Goal: Information Seeking & Learning: Learn about a topic

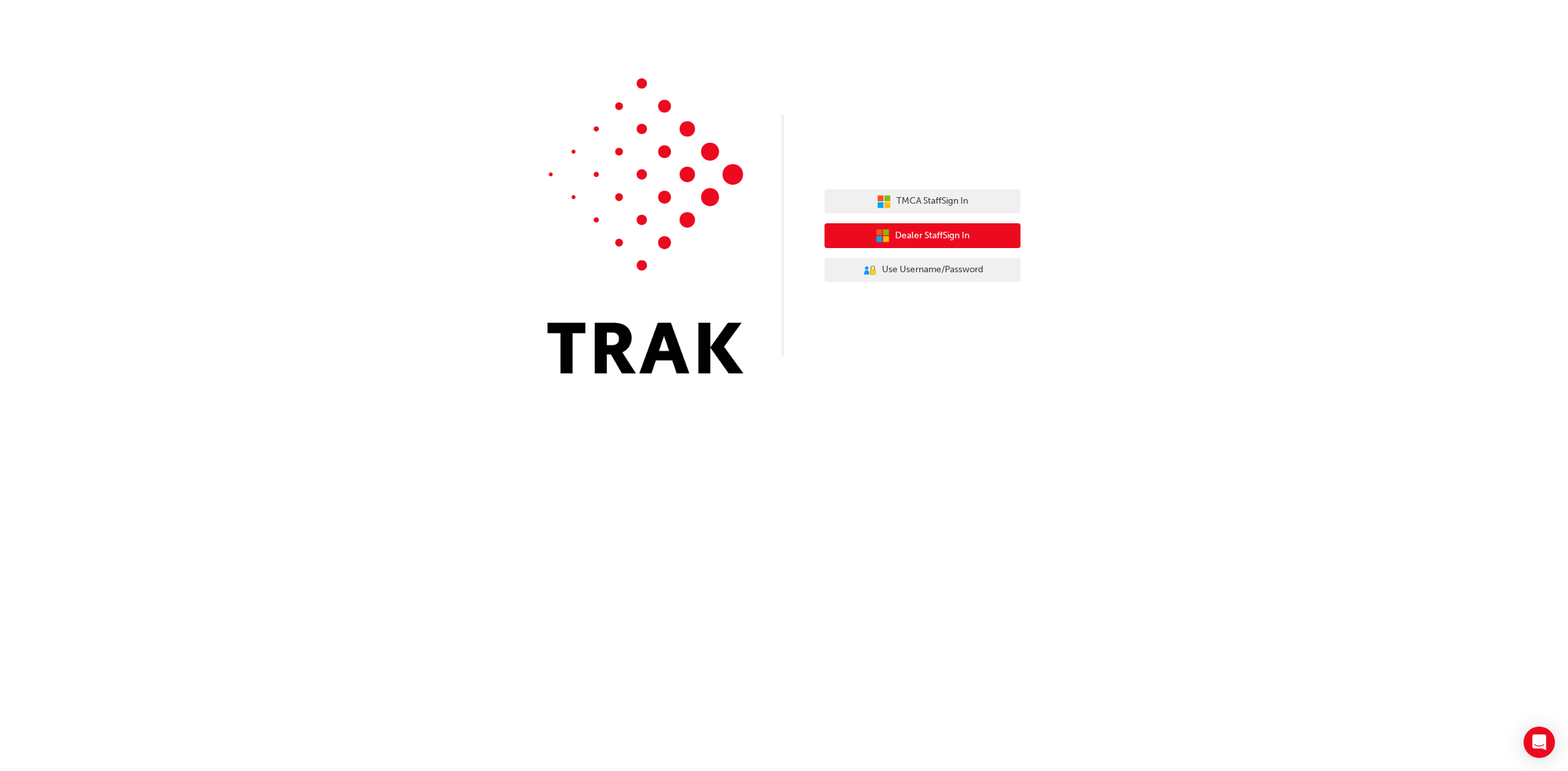
click at [912, 242] on span "Dealer Staff Sign In" at bounding box center [932, 236] width 74 height 15
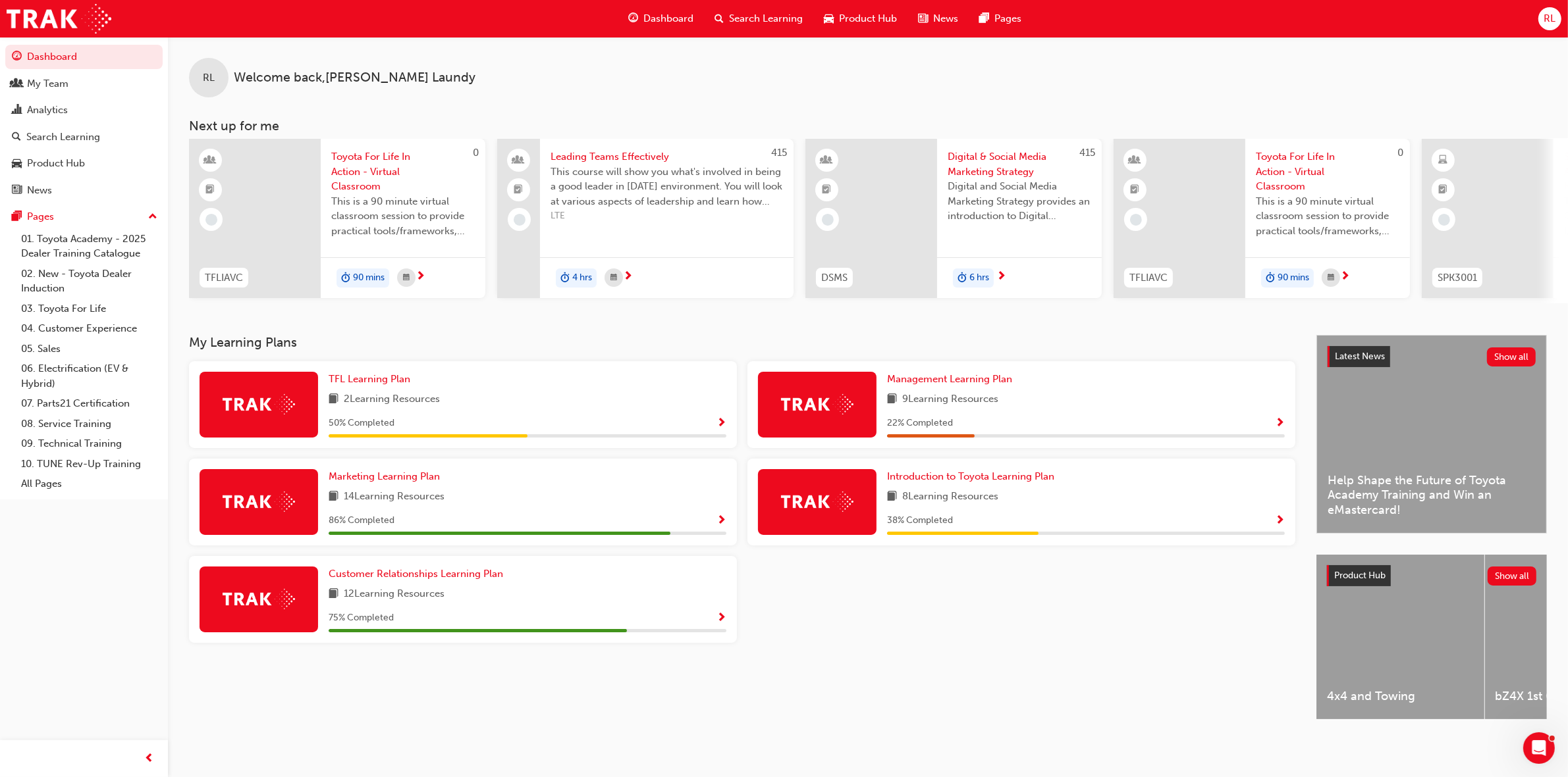
click at [752, 21] on span "Search Learning" at bounding box center [766, 18] width 74 height 15
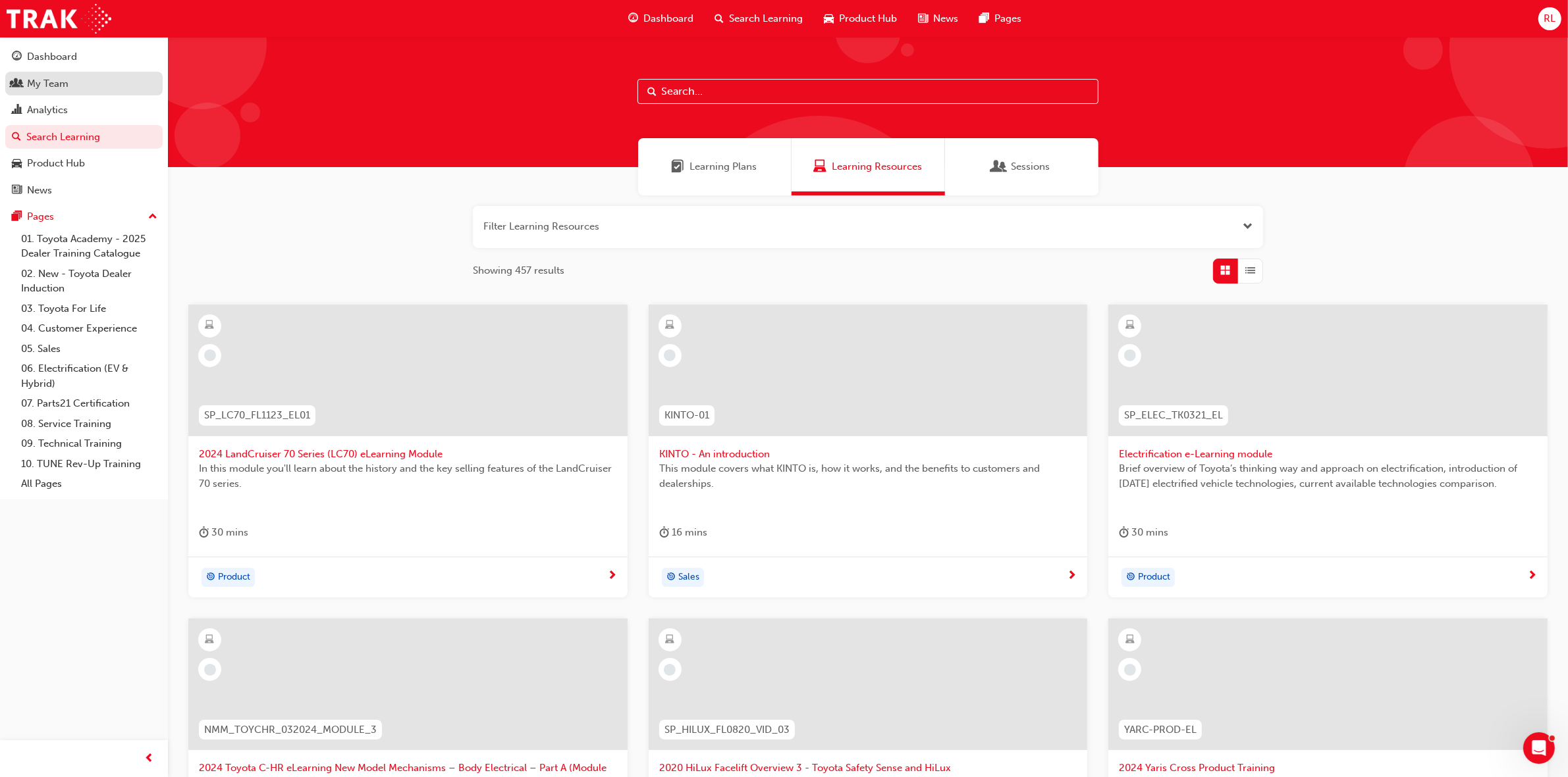
click at [30, 77] on div "My Team" at bounding box center [48, 84] width 41 height 15
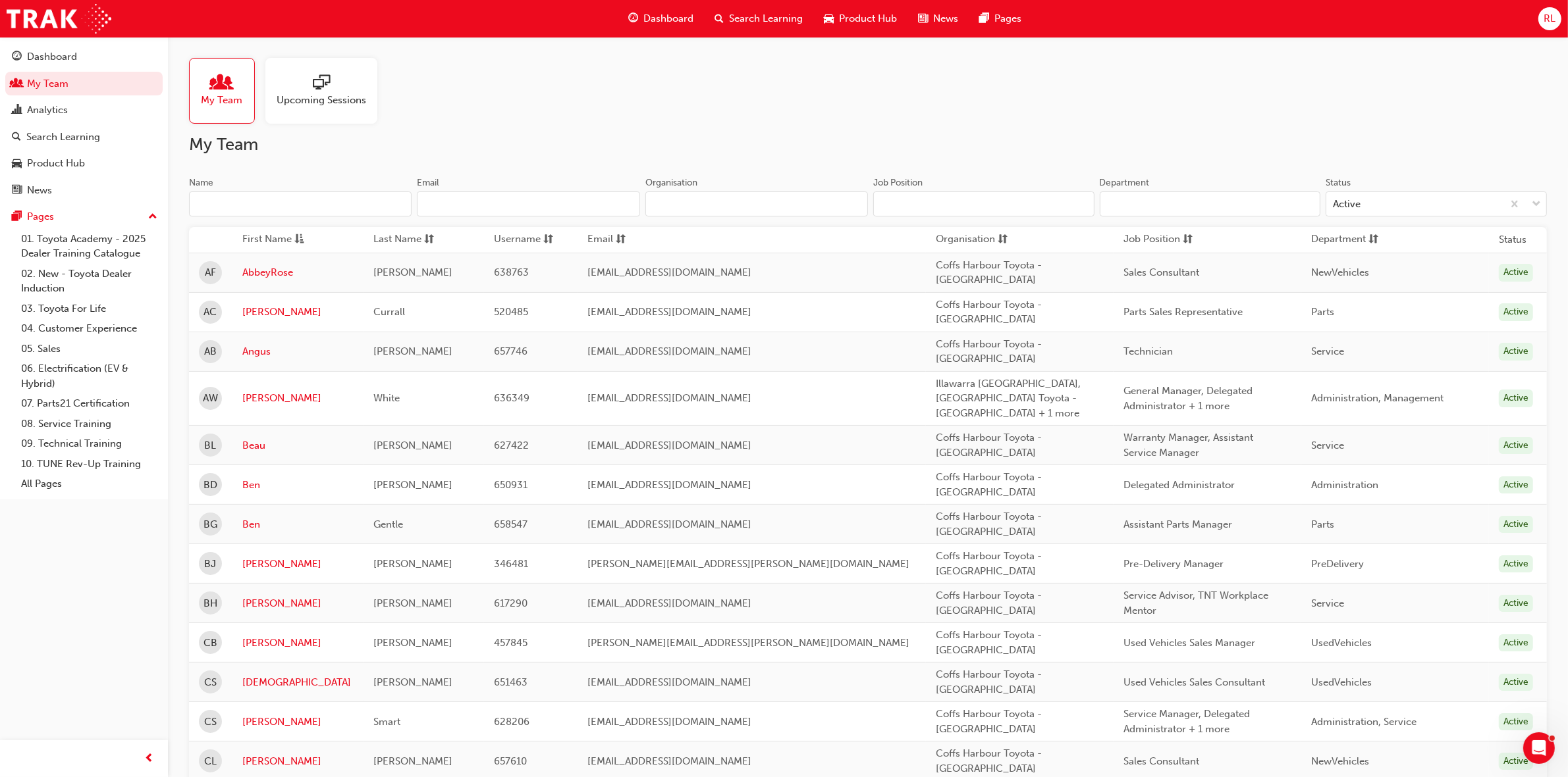
click at [313, 96] on span "Upcoming Sessions" at bounding box center [322, 100] width 90 height 15
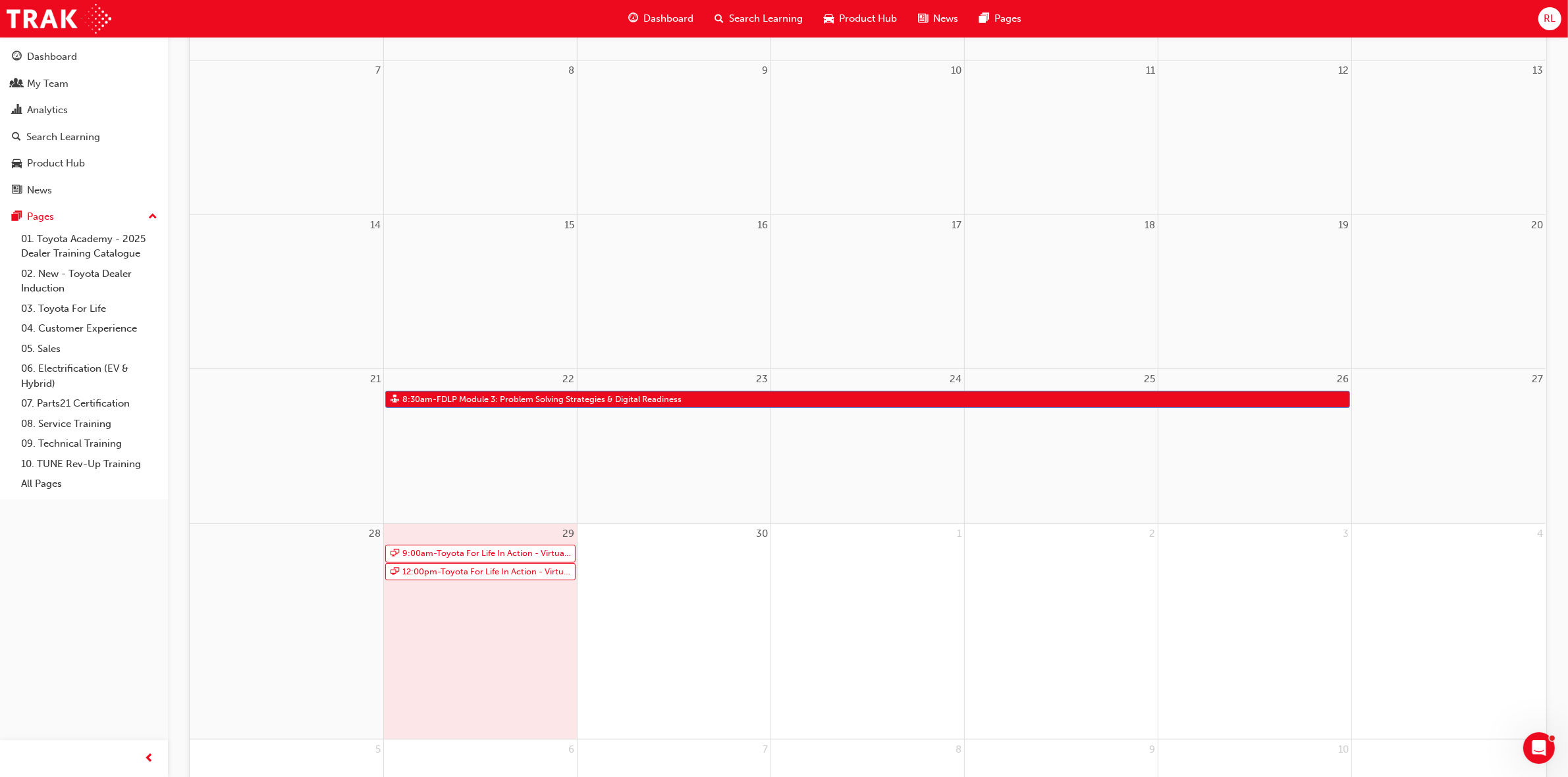
scroll to position [329, 0]
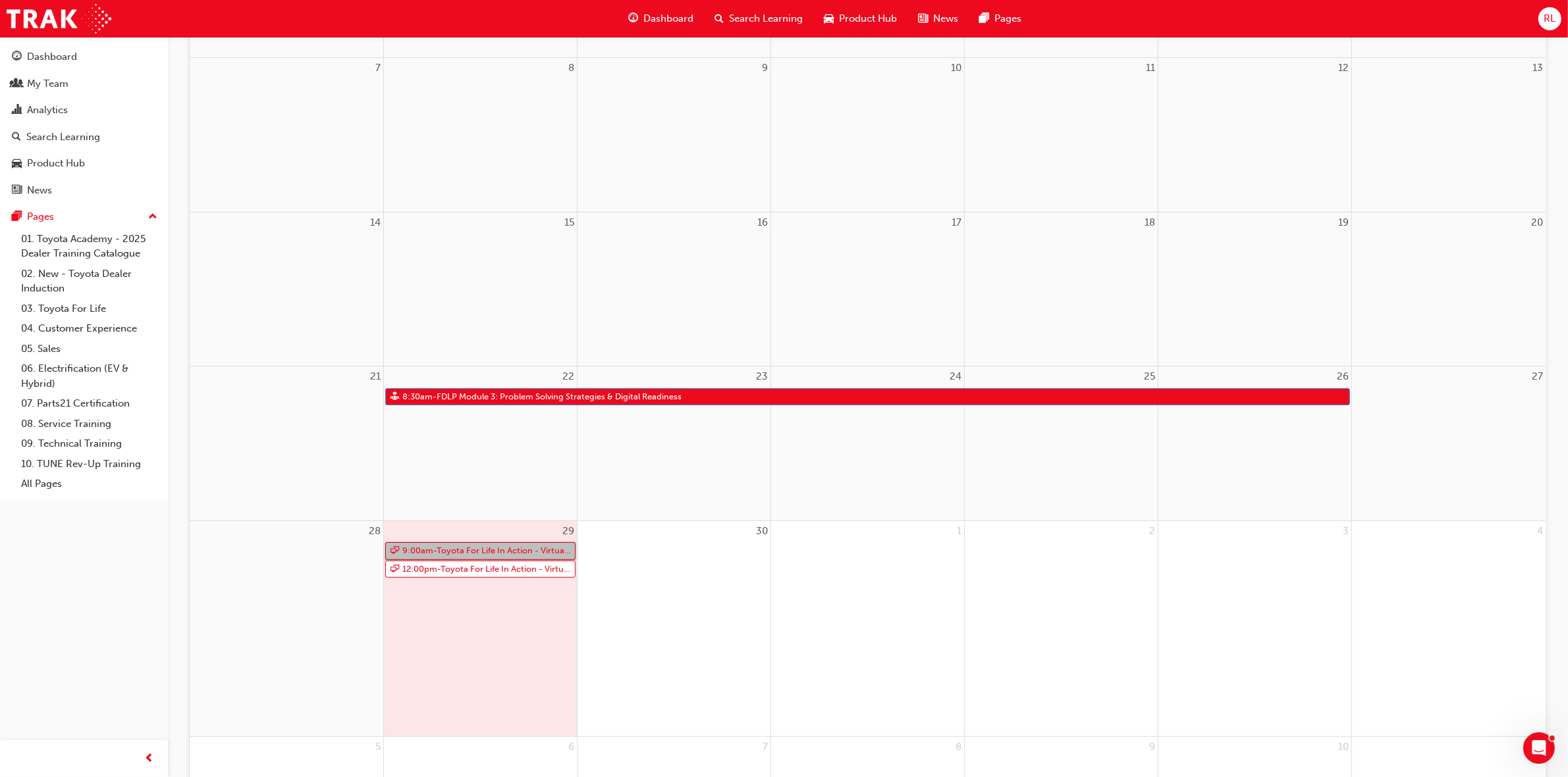
click at [471, 547] on link "9:00am - Toyota For Life In Action - Virtual Classroom" at bounding box center [480, 551] width 190 height 18
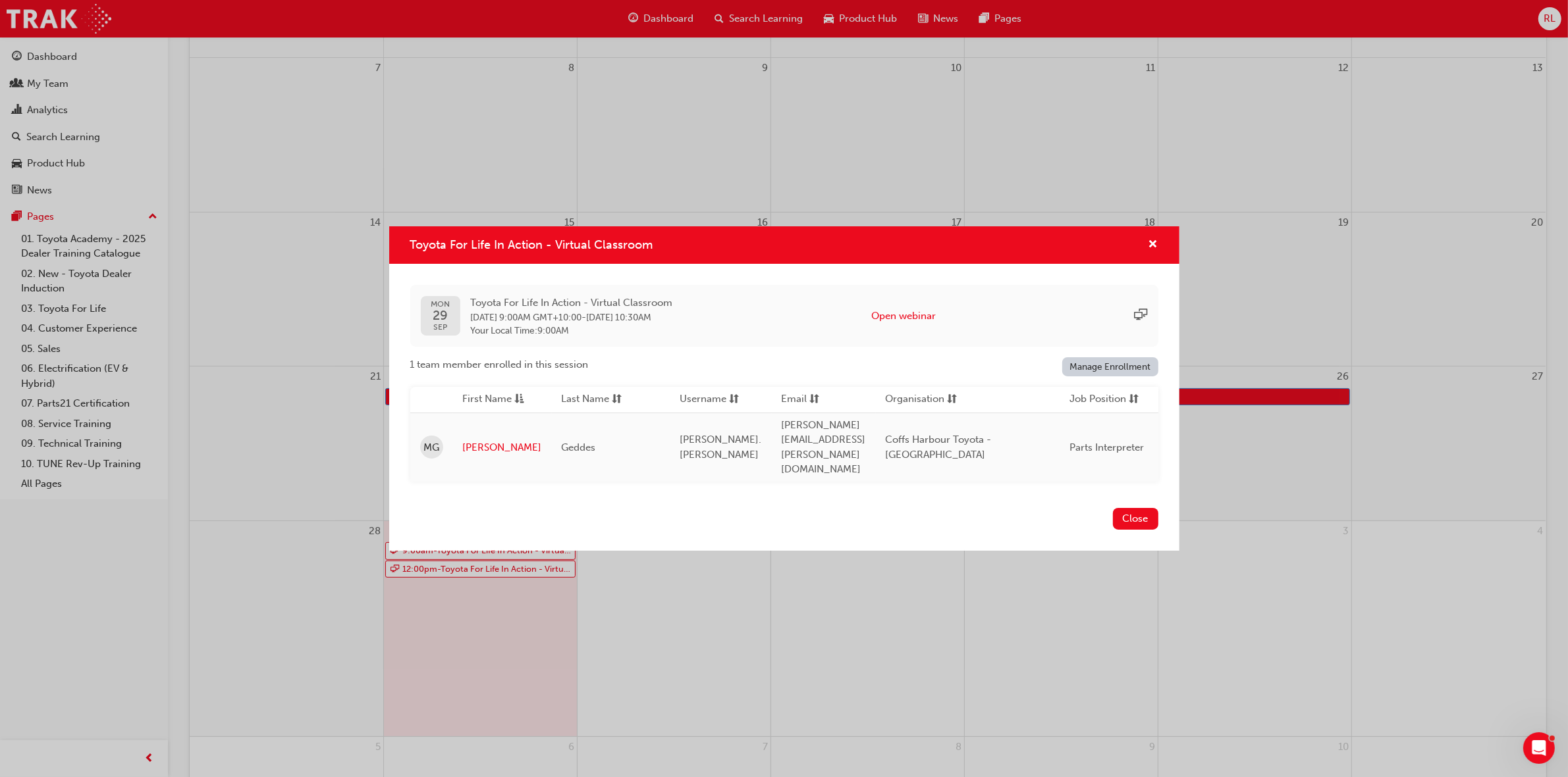
click at [1150, 508] on button "Close" at bounding box center [1136, 519] width 46 height 22
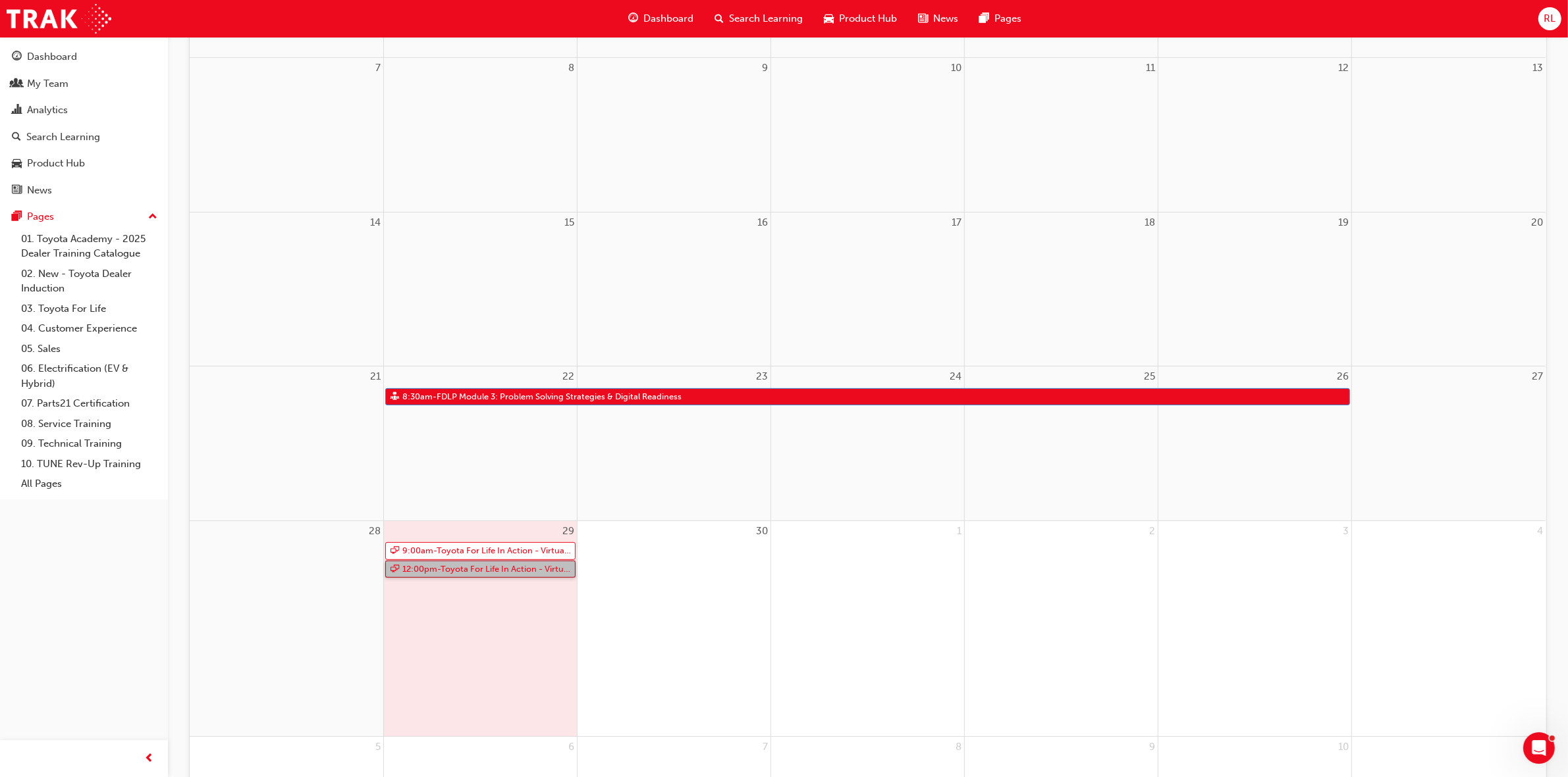
click at [479, 564] on link "12:00pm - Toyota For Life In Action - Virtual Classroom" at bounding box center [480, 570] width 190 height 18
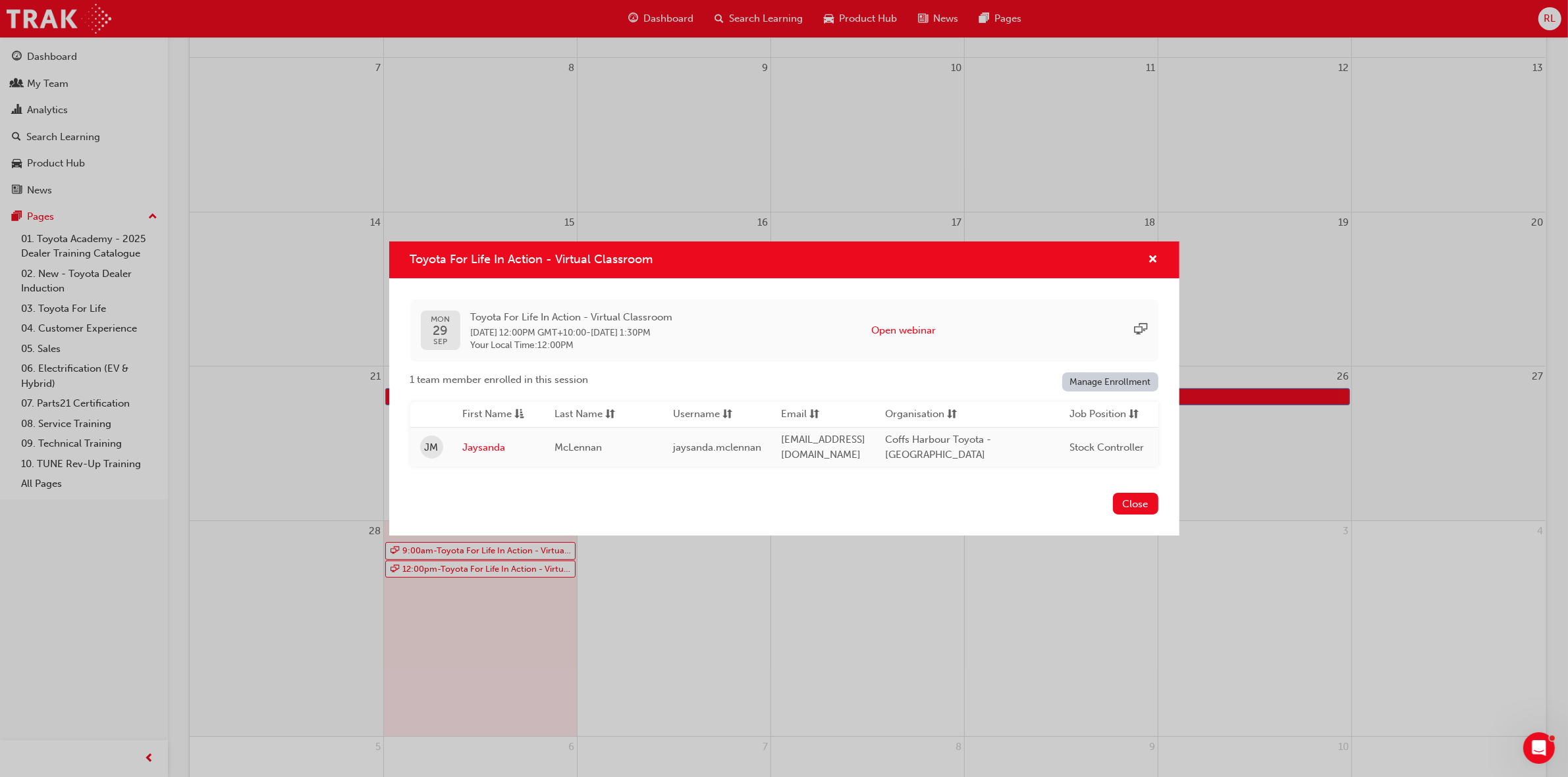
click at [1134, 514] on button "Close" at bounding box center [1136, 504] width 46 height 22
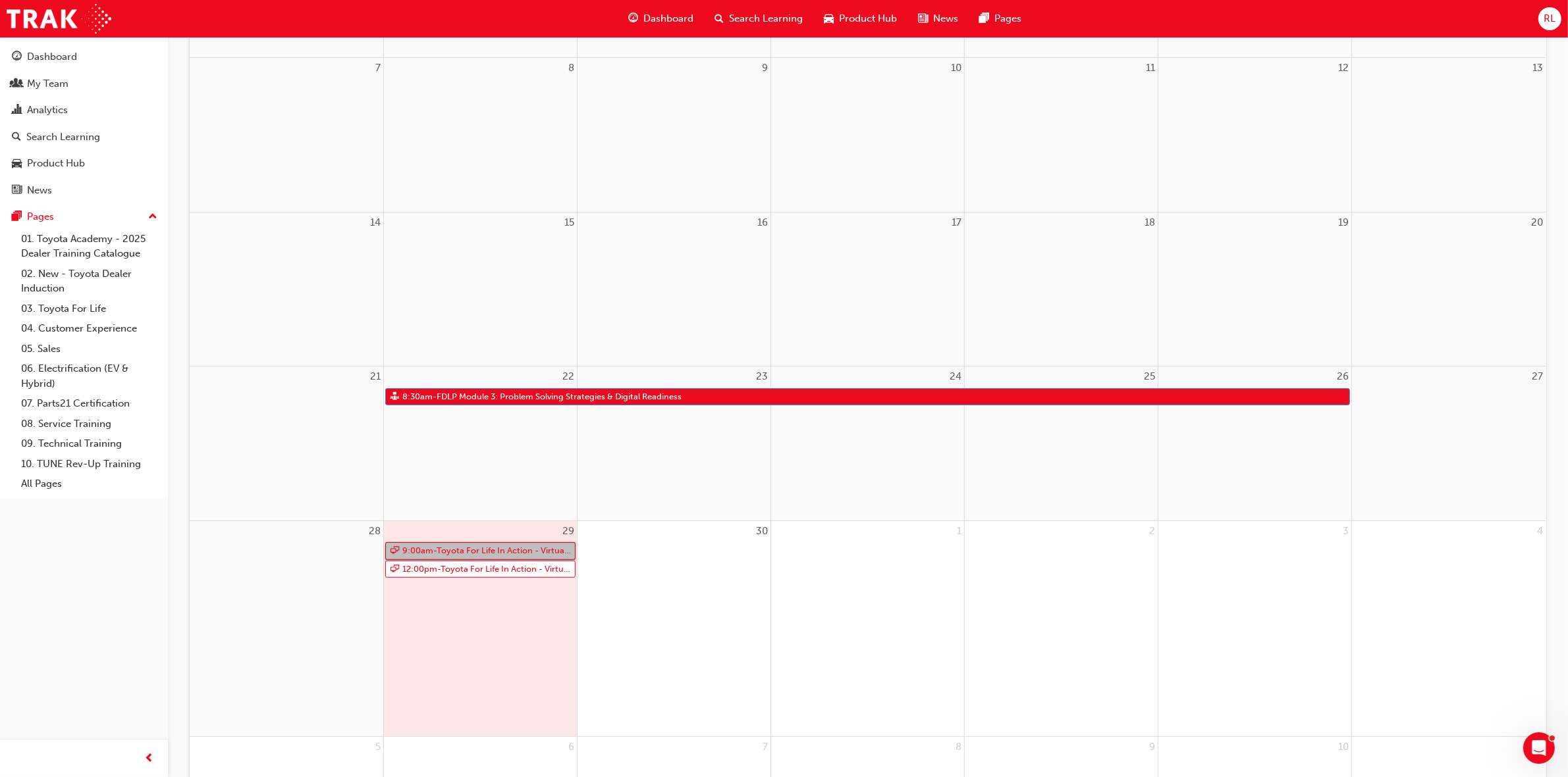
click at [448, 547] on link "9:00am - Toyota For Life In Action - Virtual Classroom" at bounding box center [480, 551] width 190 height 18
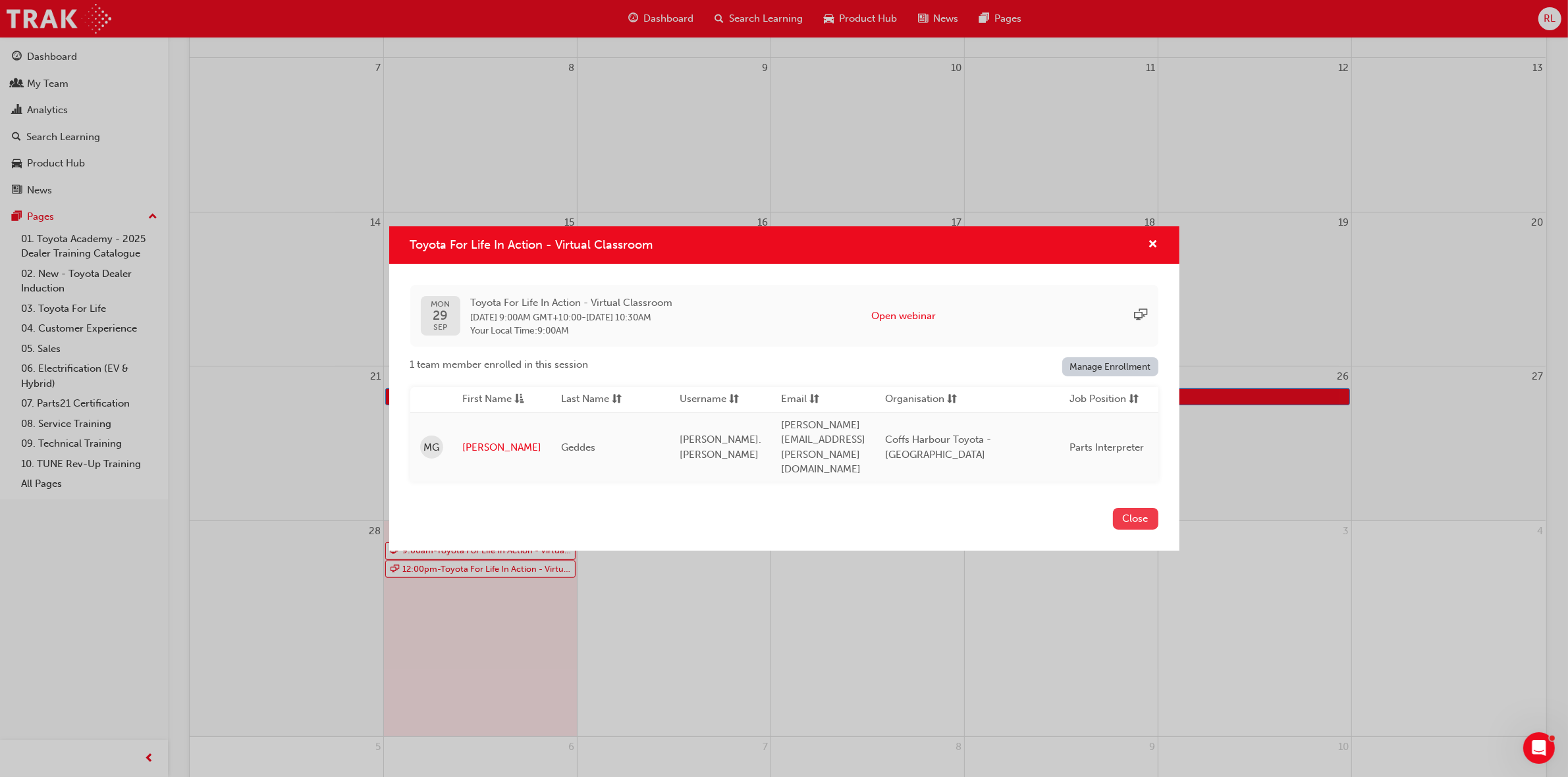
click at [1137, 510] on button "Close" at bounding box center [1136, 519] width 46 height 22
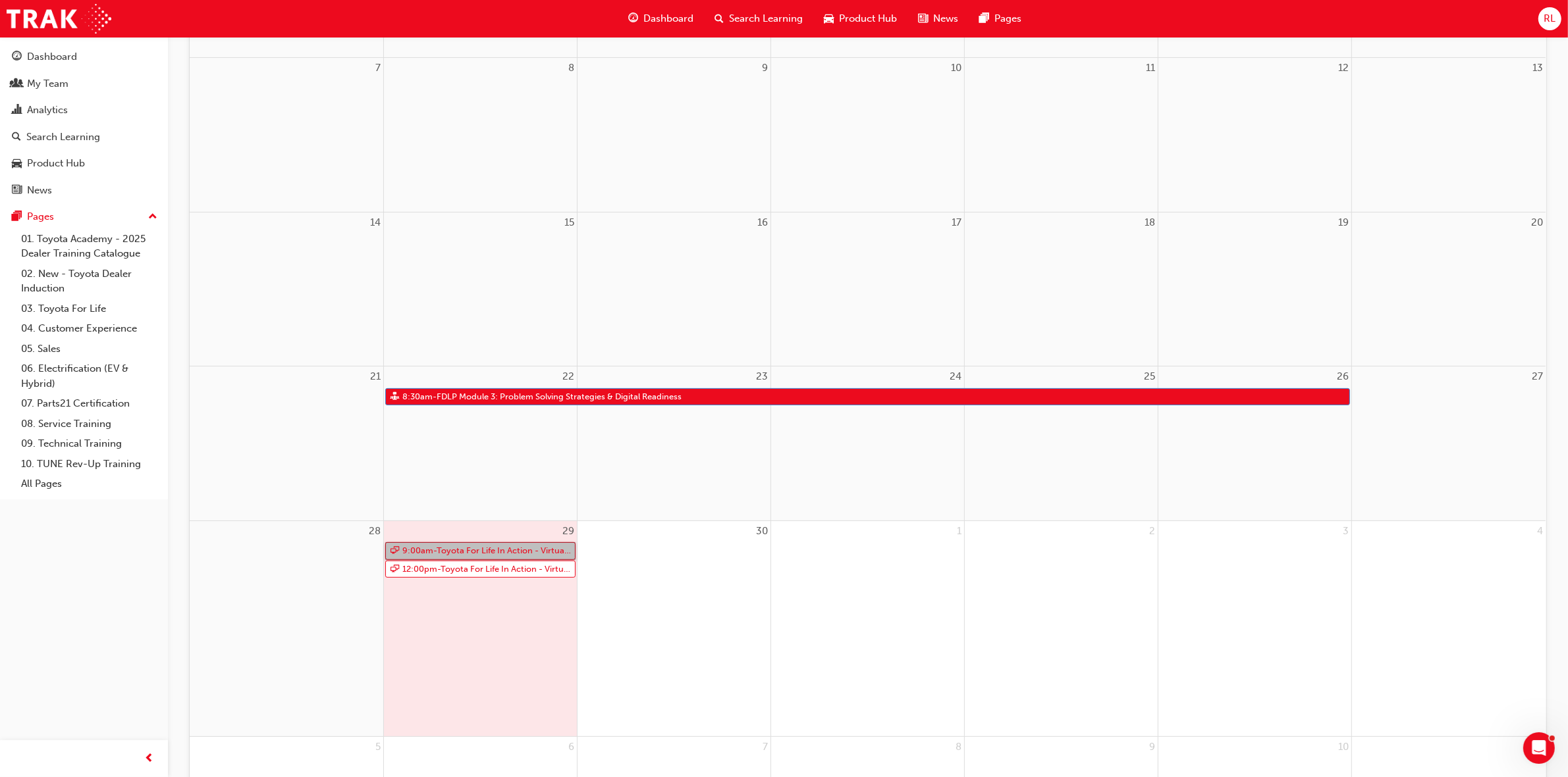
click at [442, 548] on link "9:00am - Toyota For Life In Action - Virtual Classroom" at bounding box center [480, 551] width 190 height 18
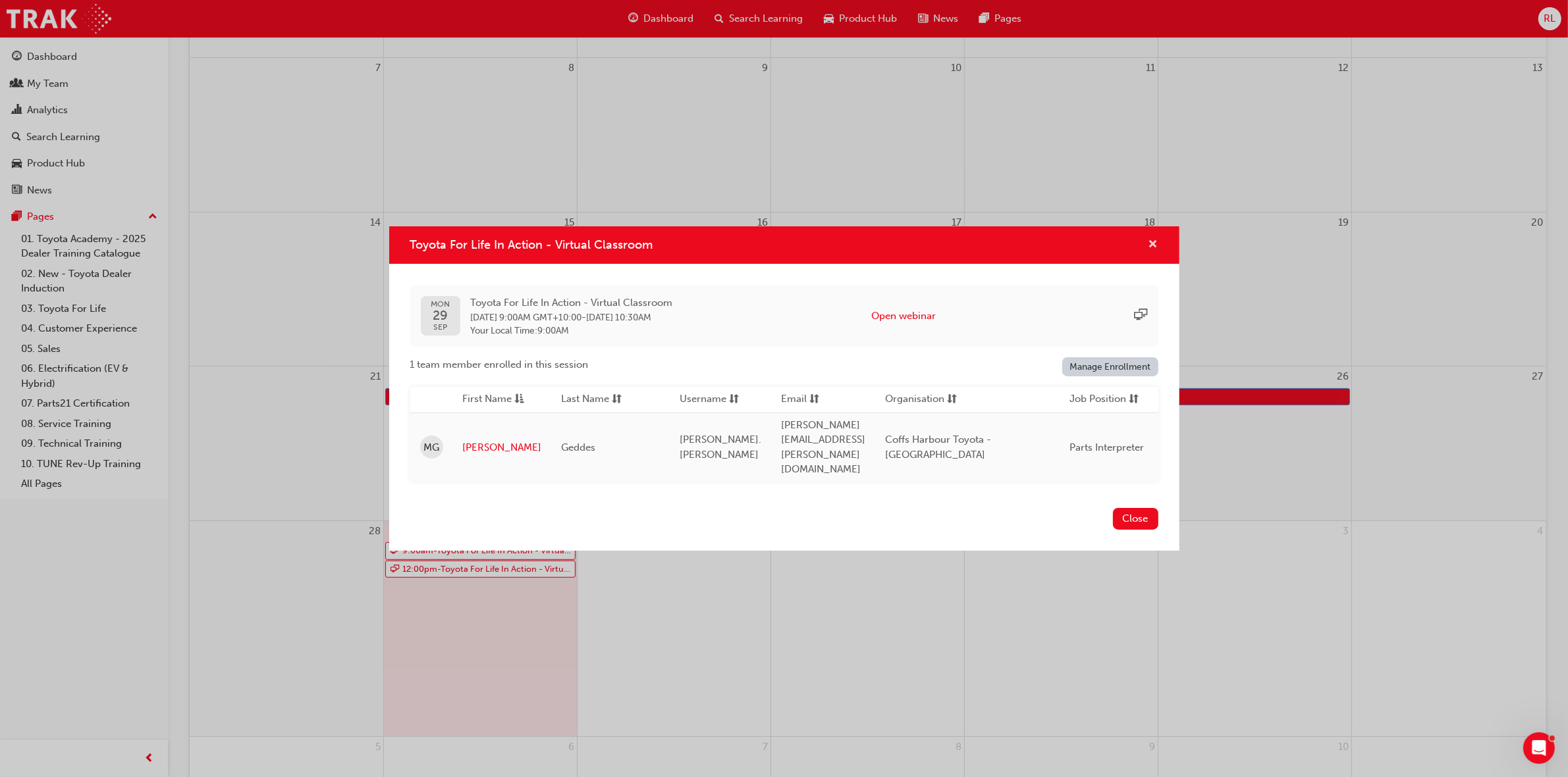
drag, startPoint x: 1150, startPoint y: 252, endPoint x: 1151, endPoint y: 258, distance: 6.1
click at [1150, 252] on span "cross-icon" at bounding box center [1153, 246] width 10 height 12
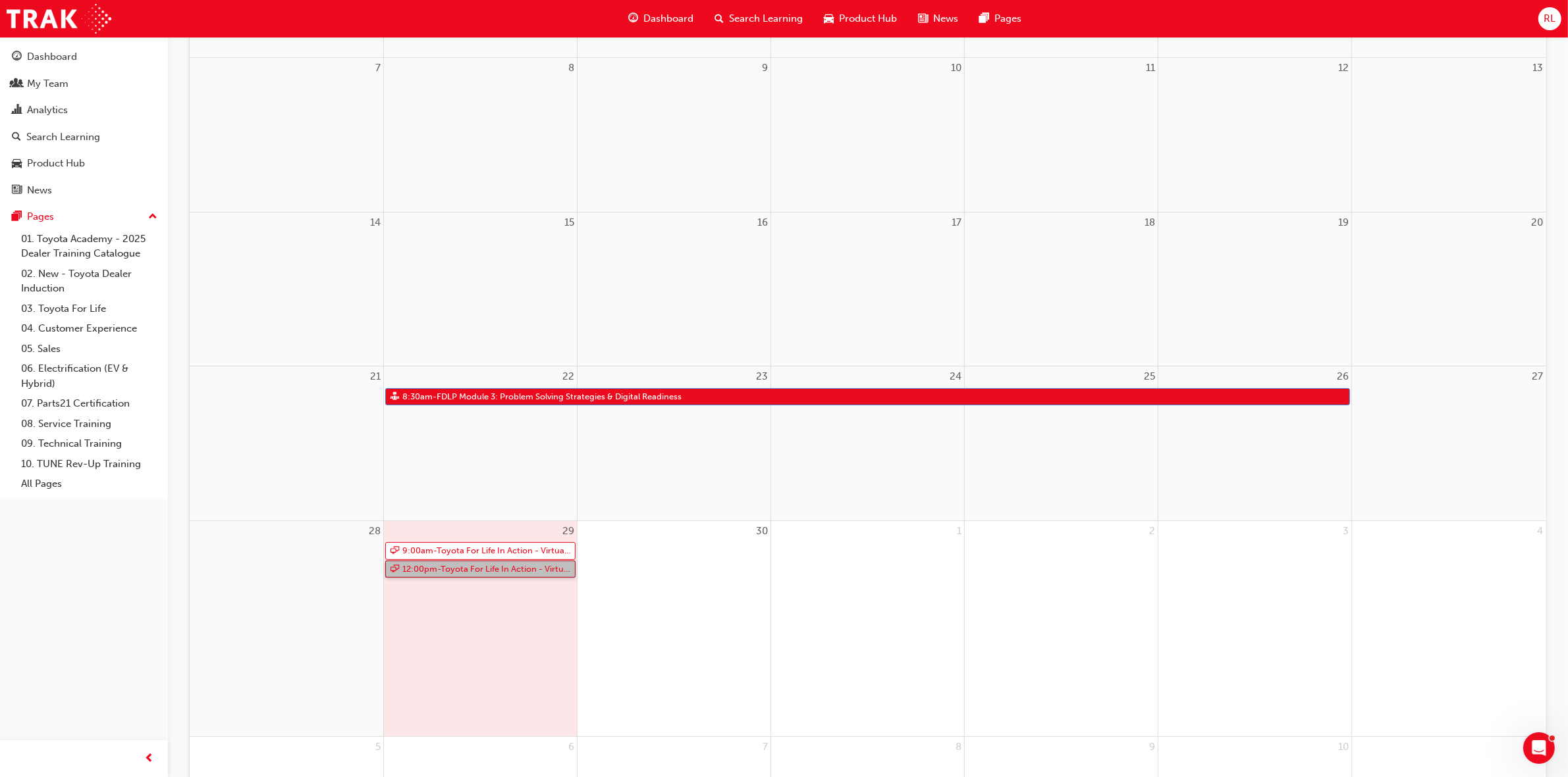
click at [459, 564] on link "12:00pm - Toyota For Life In Action - Virtual Classroom" at bounding box center [480, 570] width 190 height 18
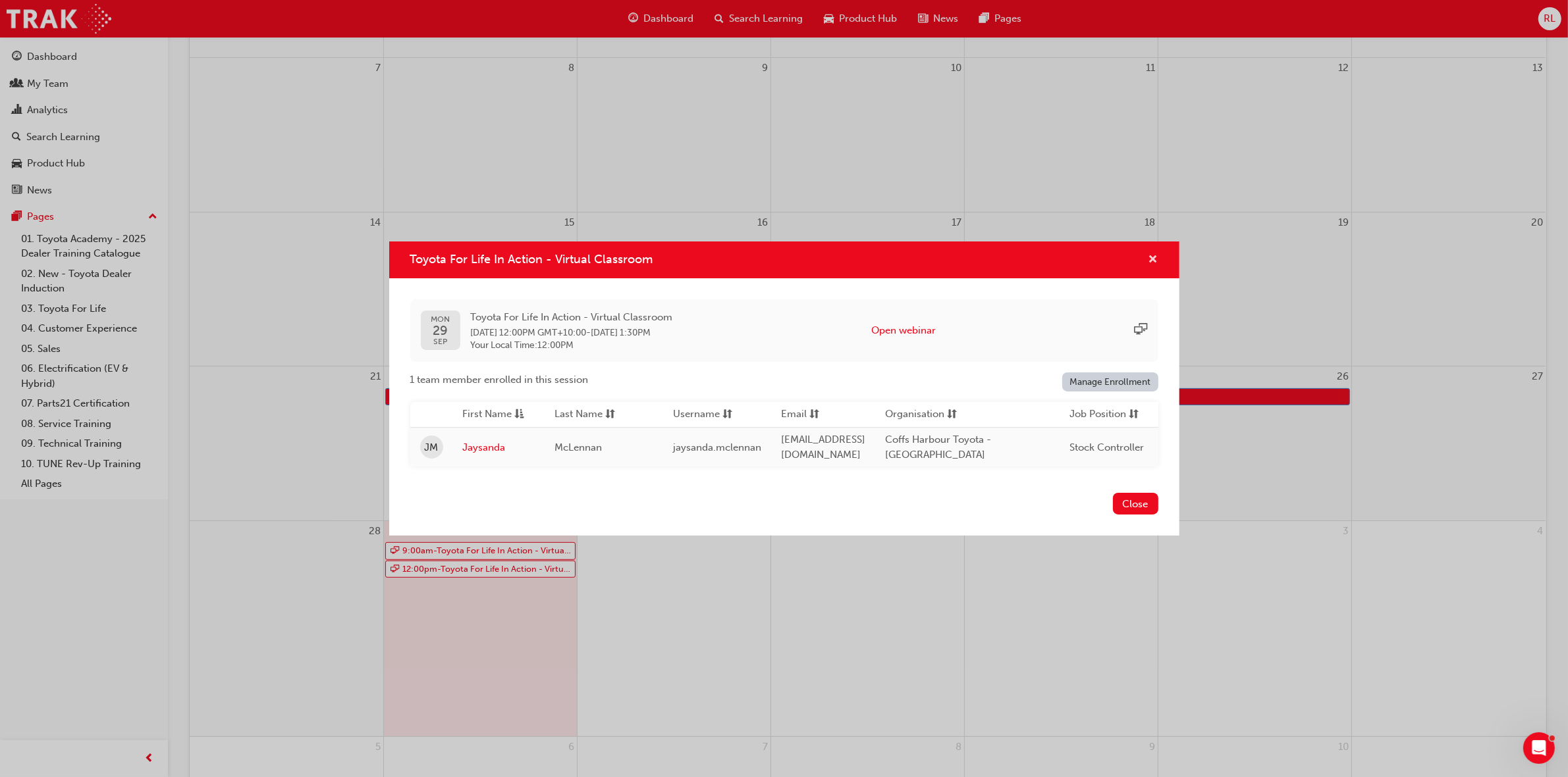
click at [1156, 252] on div "Toyota For Life In Action - Virtual Classroom" at bounding box center [784, 260] width 790 height 38
click at [1153, 255] on span "cross-icon" at bounding box center [1153, 260] width 10 height 12
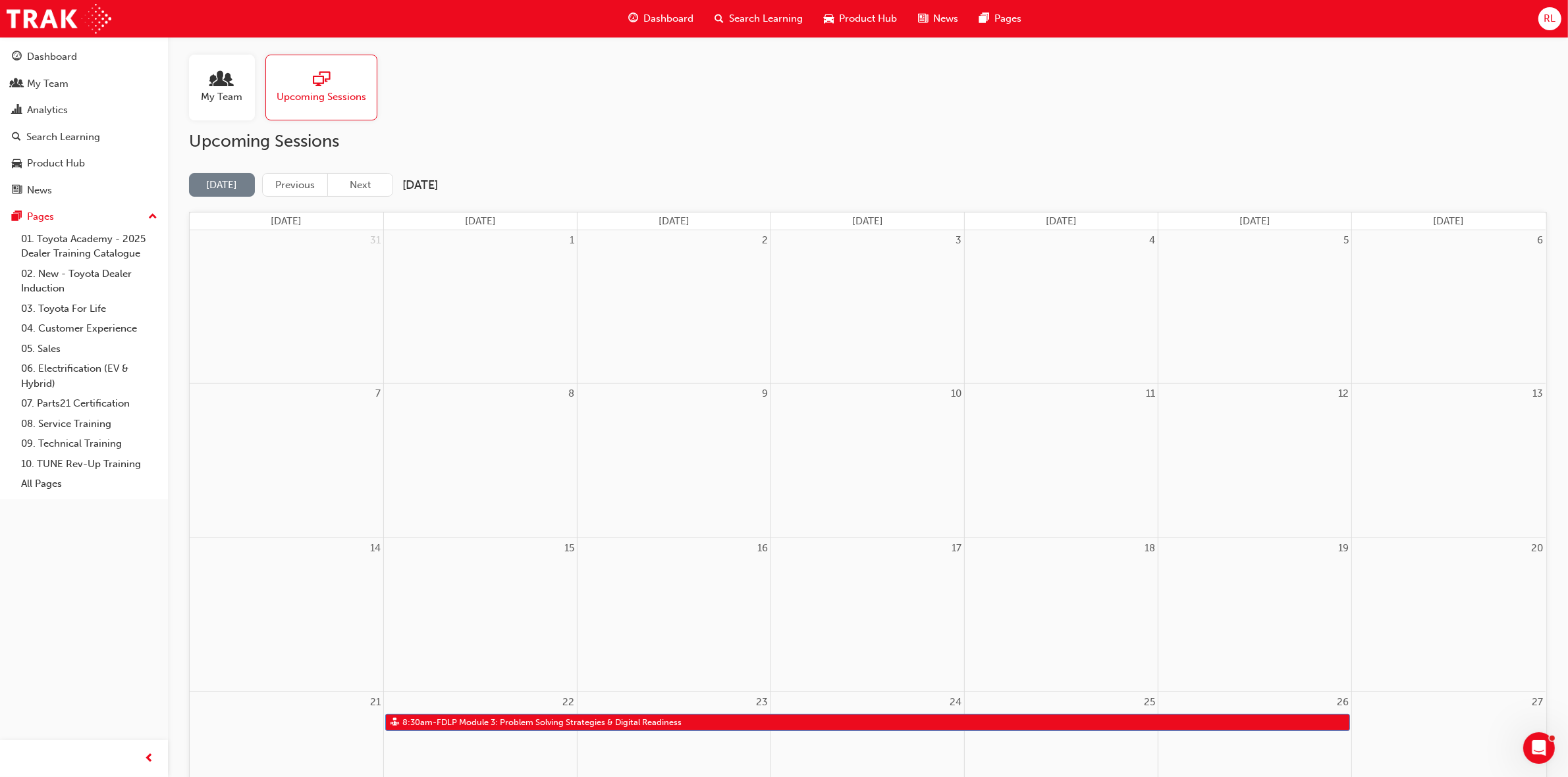
scroll to position [0, 0]
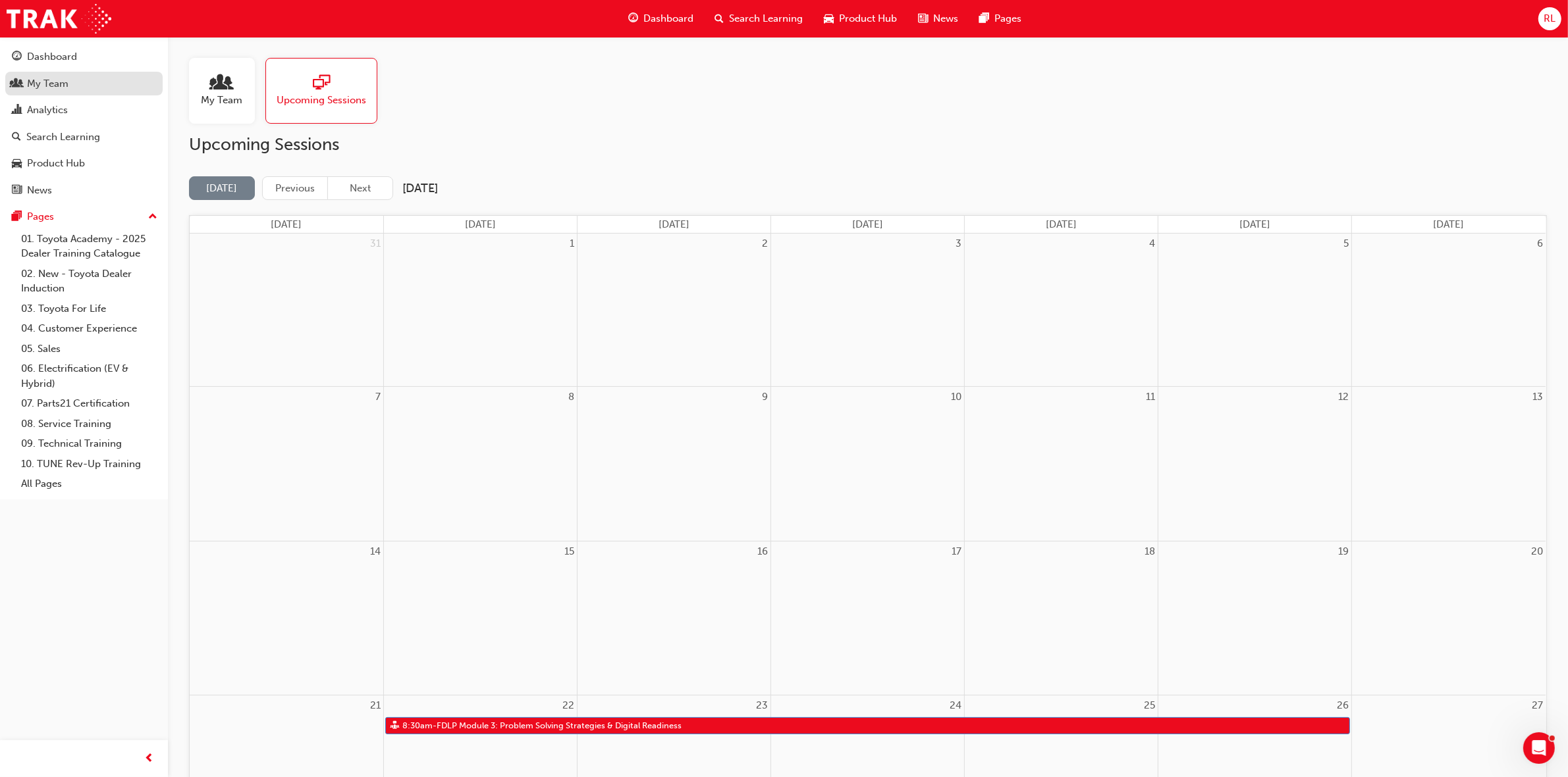
click at [57, 89] on div "My Team" at bounding box center [48, 84] width 41 height 15
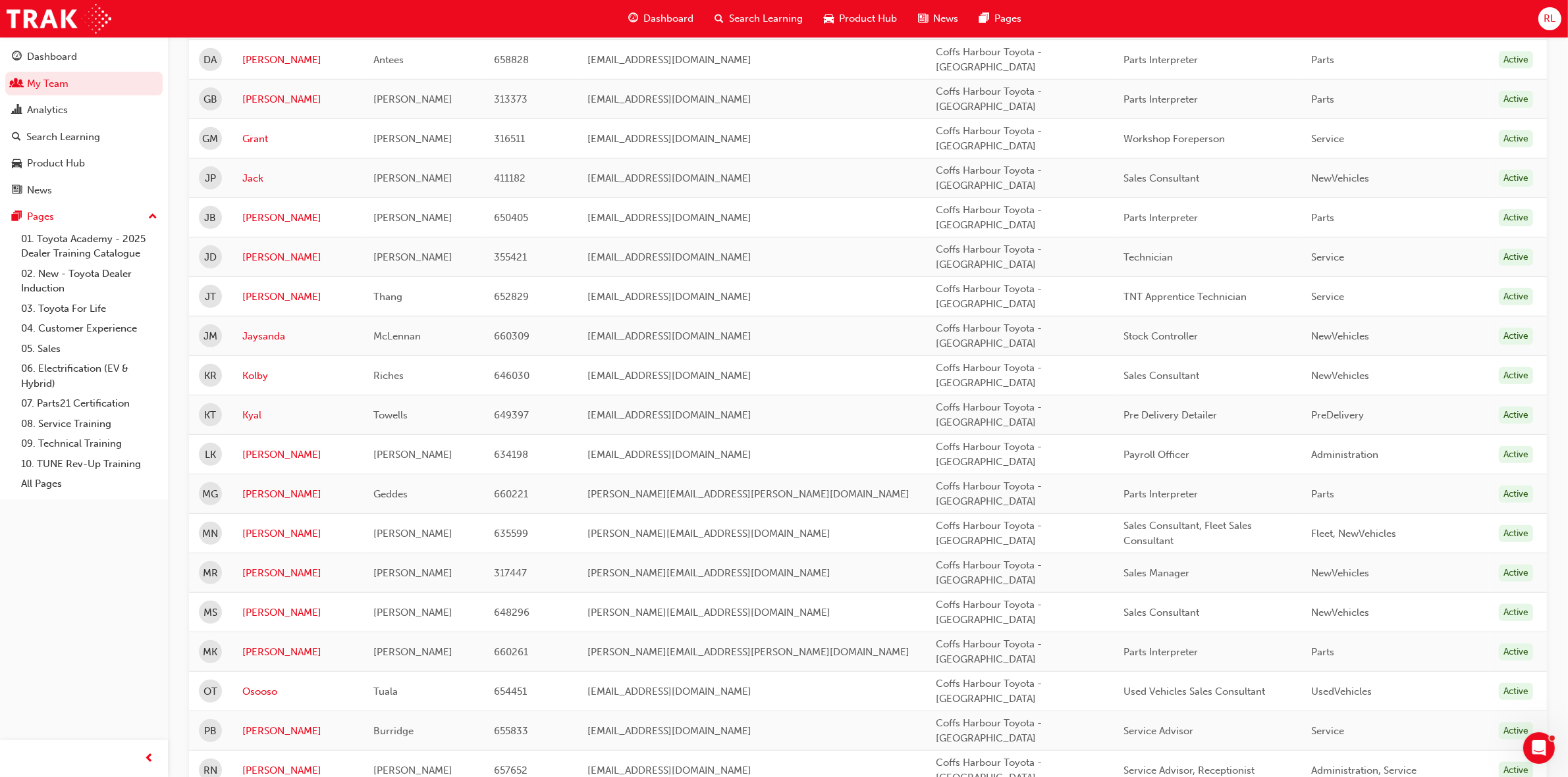
scroll to position [823, 0]
click at [265, 652] on link "Mitchell" at bounding box center [297, 650] width 111 height 15
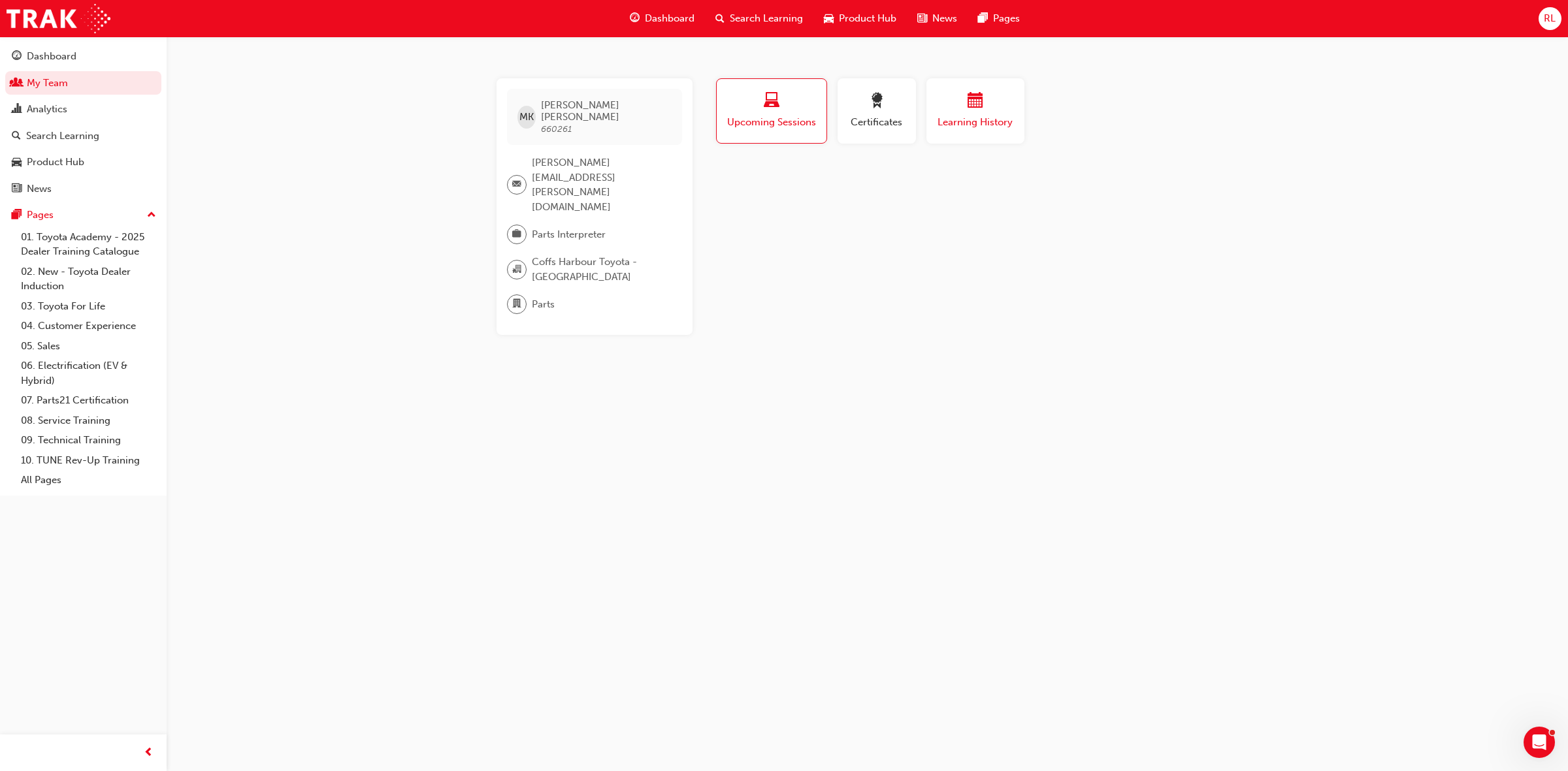
click at [962, 128] on span "Learning History" at bounding box center [975, 122] width 78 height 15
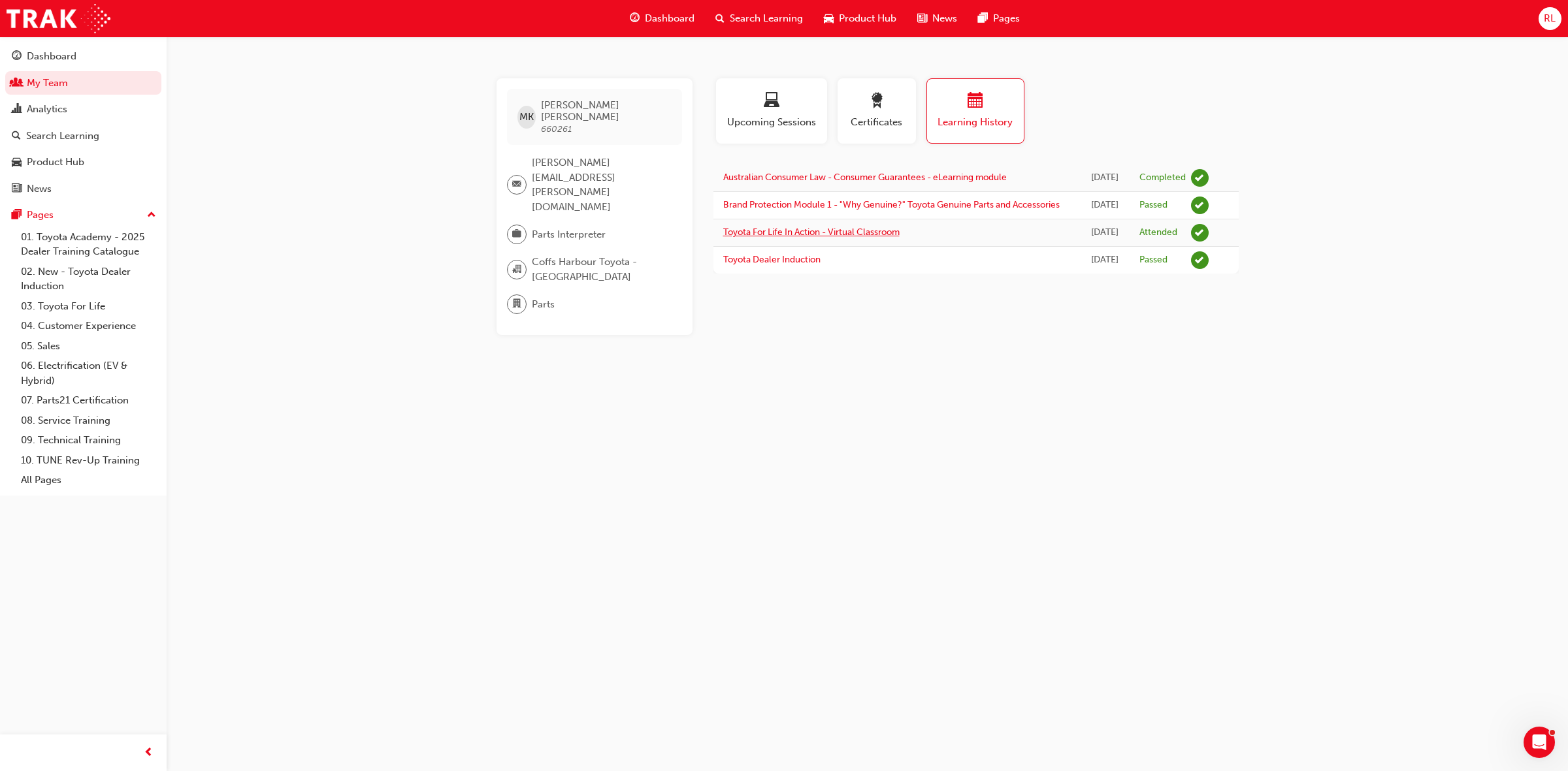
click at [801, 238] on link "Toyota For Life In Action - Virtual Classroom" at bounding box center [811, 231] width 176 height 11
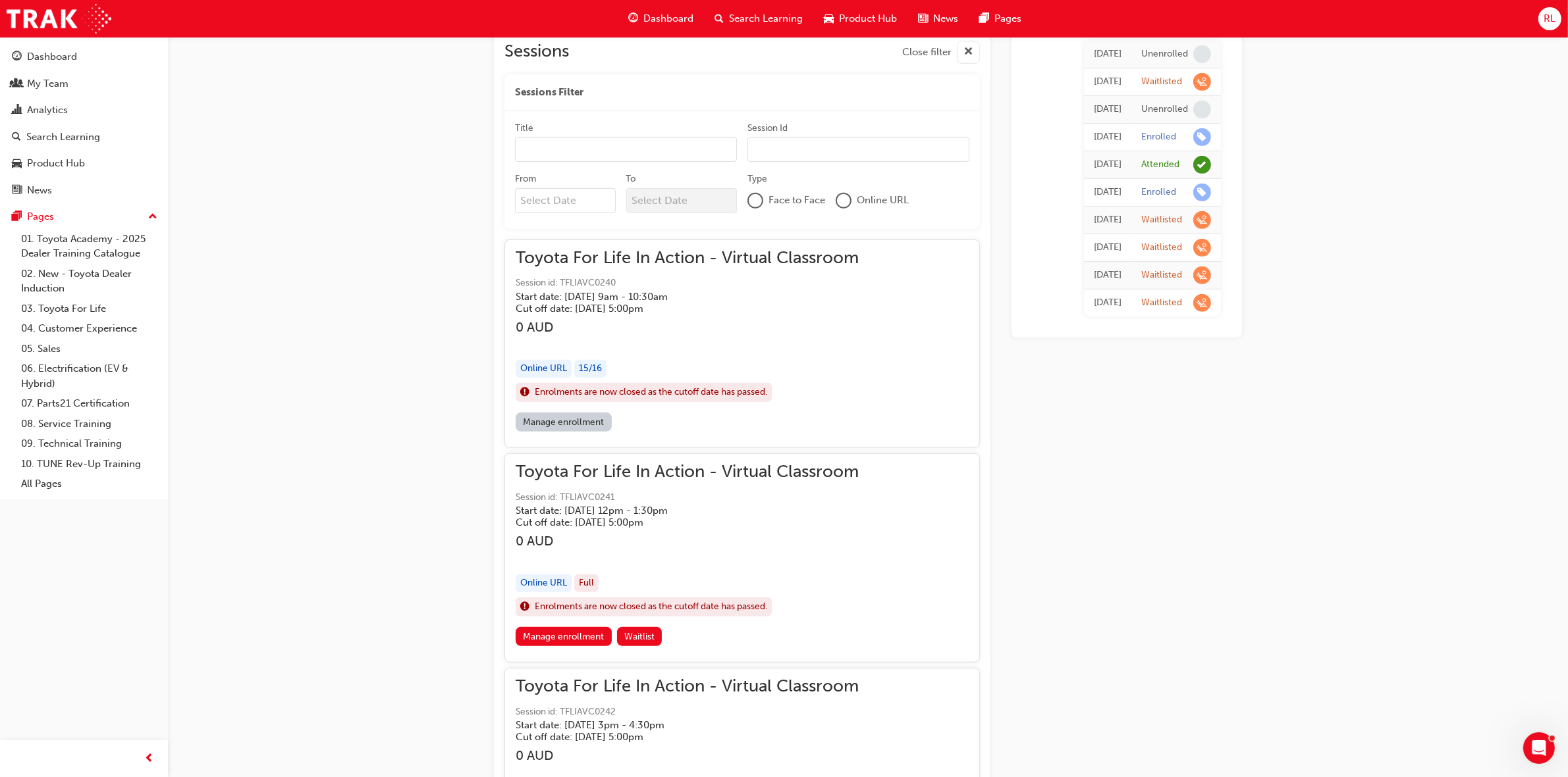
scroll to position [905, 0]
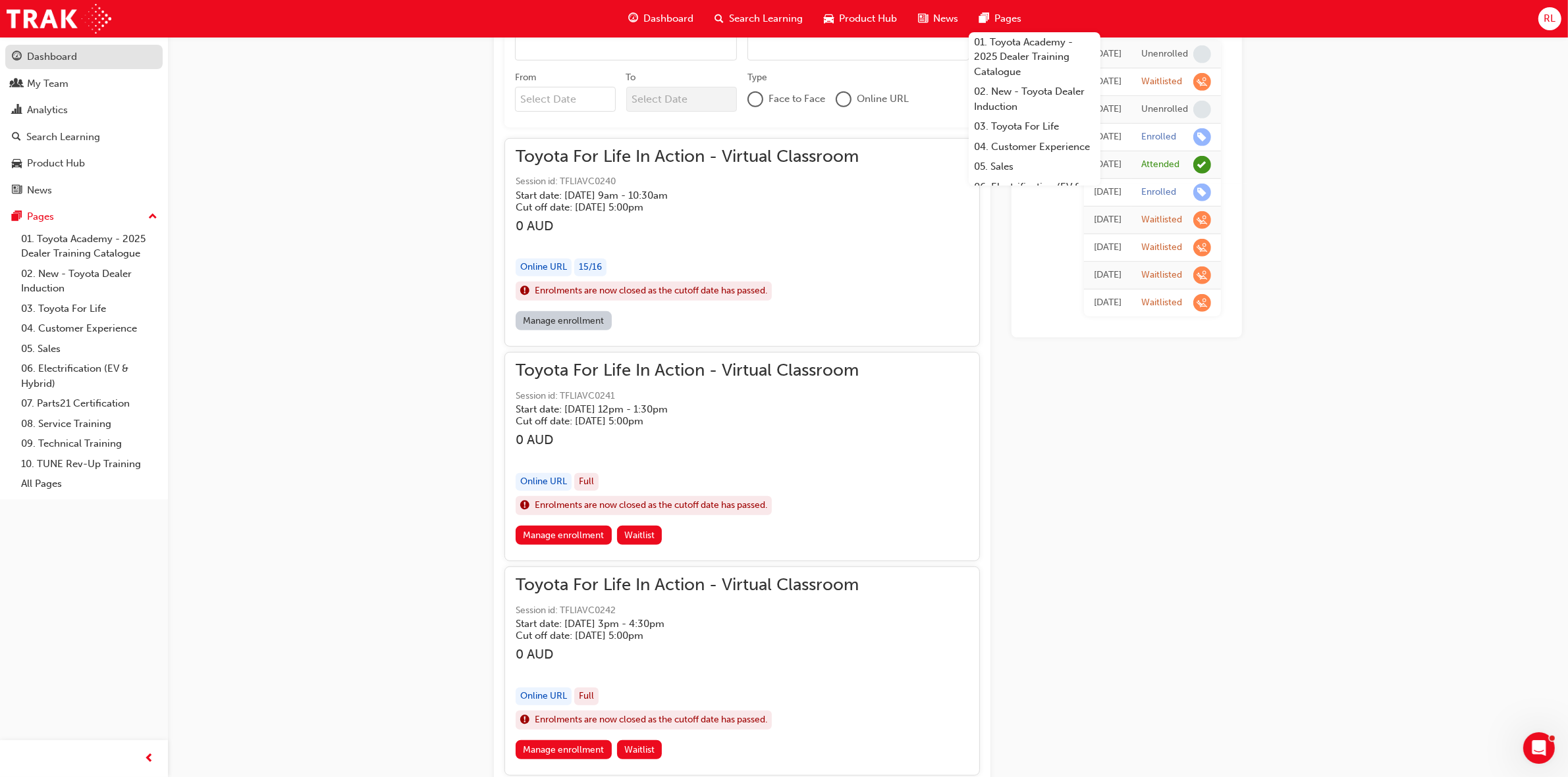
click at [66, 51] on div "Dashboard" at bounding box center [52, 57] width 50 height 15
